Goal: Obtain resource: Download file/media

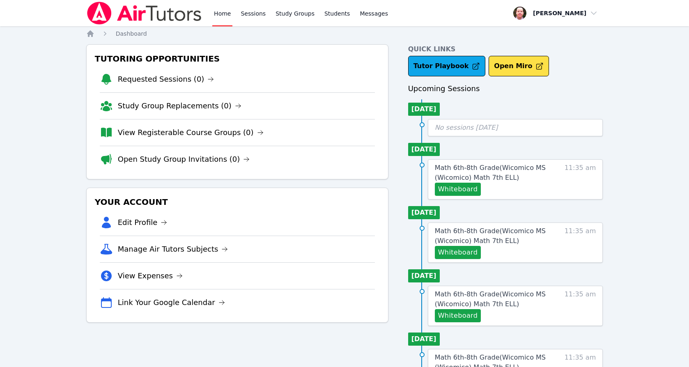
click at [423, 107] on li "[DATE]" at bounding box center [424, 109] width 32 height 13
click at [476, 172] on span "Math 6th-8th Grade ( Wicomico MS (Wicomico) Math 7th ELL )" at bounding box center [490, 173] width 111 height 18
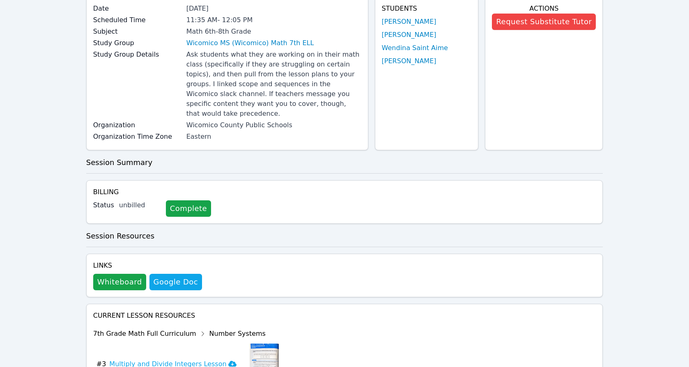
scroll to position [171, 0]
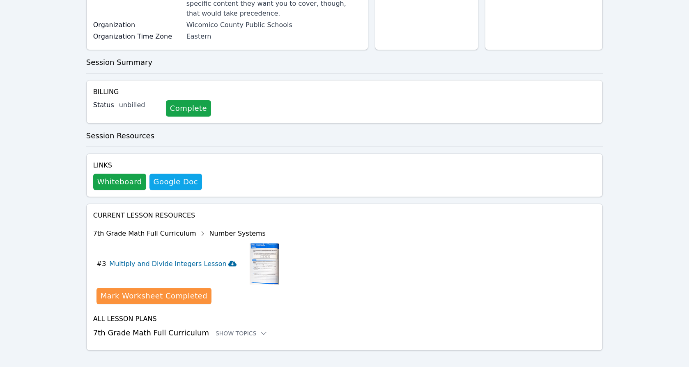
click at [228, 261] on icon at bounding box center [232, 264] width 8 height 6
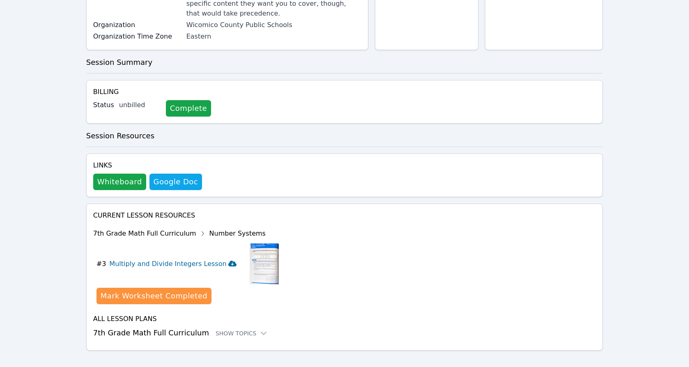
click at [228, 261] on icon at bounding box center [232, 264] width 8 height 6
click at [222, 227] on div "7th Grade Math Full Curriculum Number Systems" at bounding box center [186, 233] width 186 height 13
click at [168, 211] on h4 "Current Lesson Resources" at bounding box center [344, 216] width 503 height 10
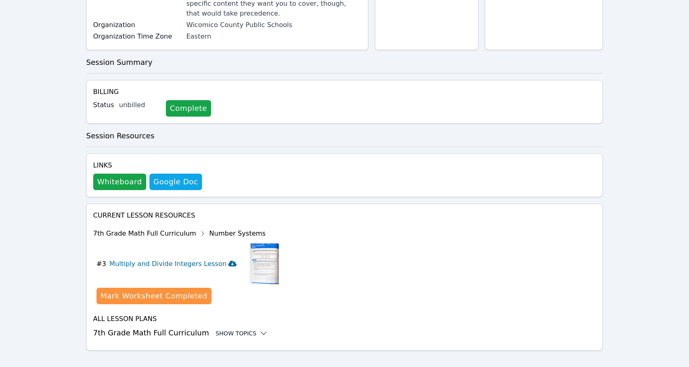
click at [259, 329] on icon at bounding box center [263, 333] width 8 height 8
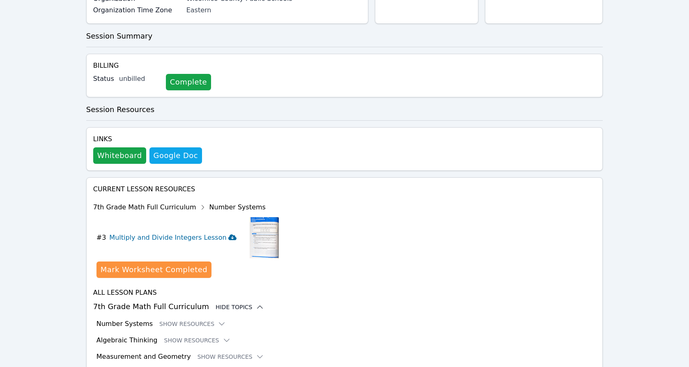
scroll to position [238, 0]
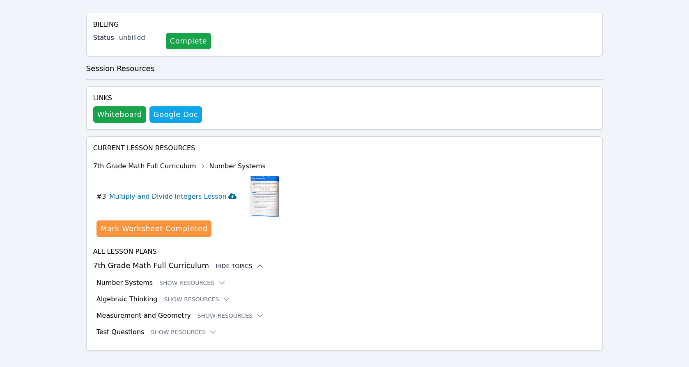
click at [256, 262] on icon at bounding box center [260, 266] width 8 height 8
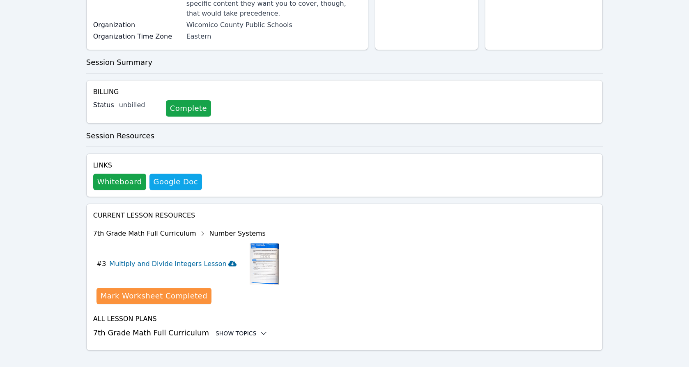
click at [228, 261] on icon at bounding box center [232, 264] width 8 height 6
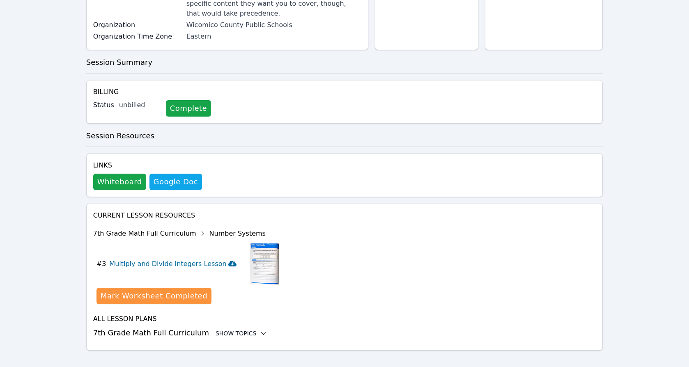
click at [228, 261] on icon at bounding box center [232, 264] width 8 height 6
click at [220, 227] on div "7th Grade Math Full Curriculum Number Systems" at bounding box center [186, 233] width 186 height 13
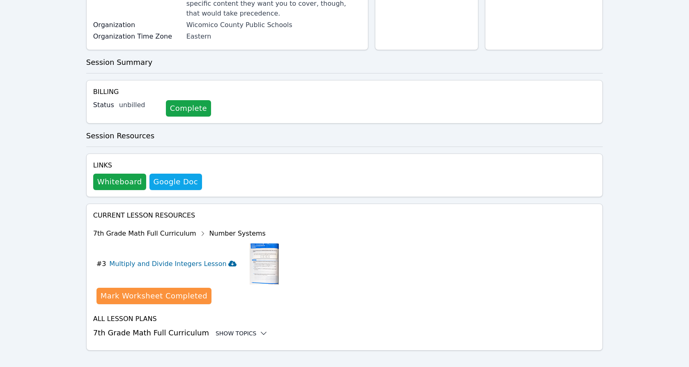
click at [259, 329] on icon at bounding box center [263, 333] width 8 height 8
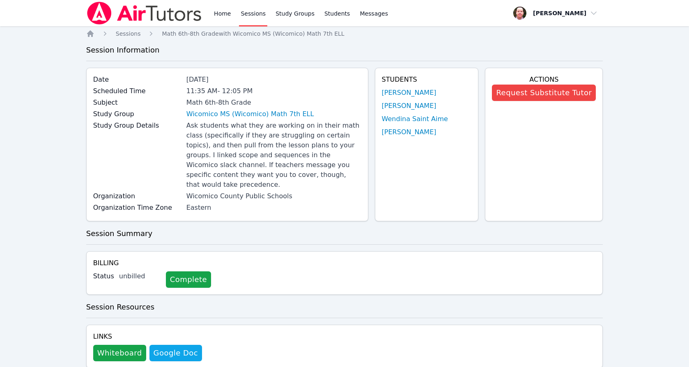
scroll to position [238, 0]
